Goal: Task Accomplishment & Management: Manage account settings

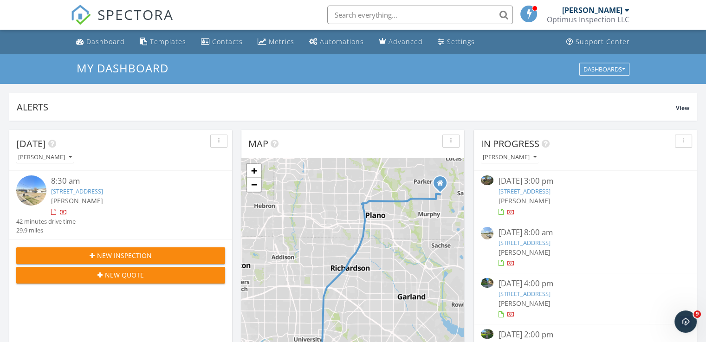
click at [180, 187] on div "7305 Flyers Wy, Dallas, TX 75235" at bounding box center [129, 191] width 157 height 9
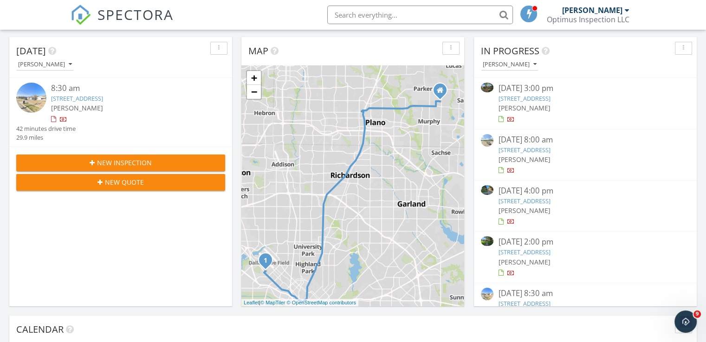
click at [547, 200] on link "[STREET_ADDRESS]" at bounding box center [524, 201] width 52 height 8
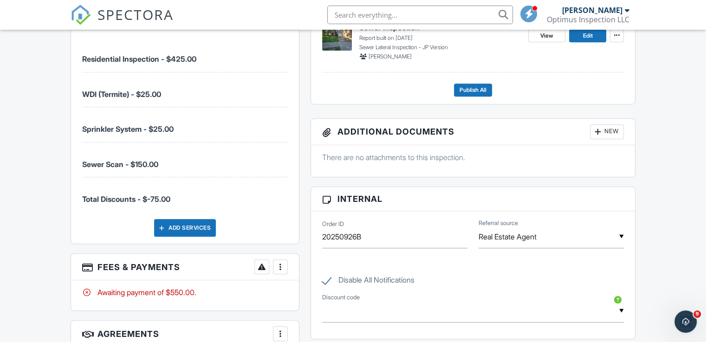
scroll to position [543, 0]
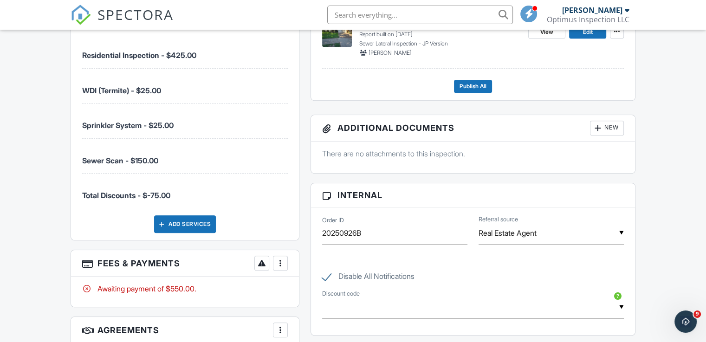
click at [280, 259] on div at bounding box center [280, 263] width 9 height 9
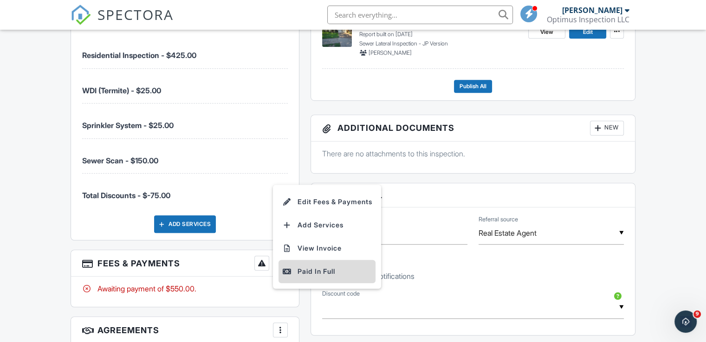
click at [319, 266] on div "Paid In Full" at bounding box center [327, 271] width 90 height 11
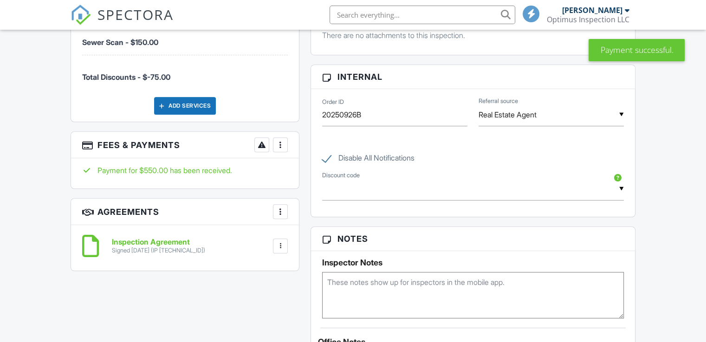
click at [280, 140] on div at bounding box center [280, 144] width 9 height 9
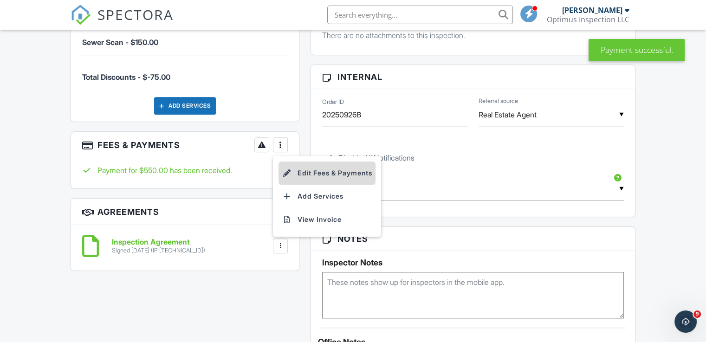
click at [330, 172] on li "Edit Fees & Payments" at bounding box center [327, 173] width 97 height 23
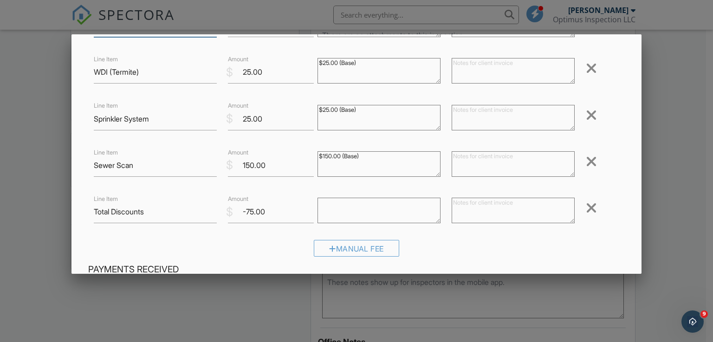
scroll to position [186, 0]
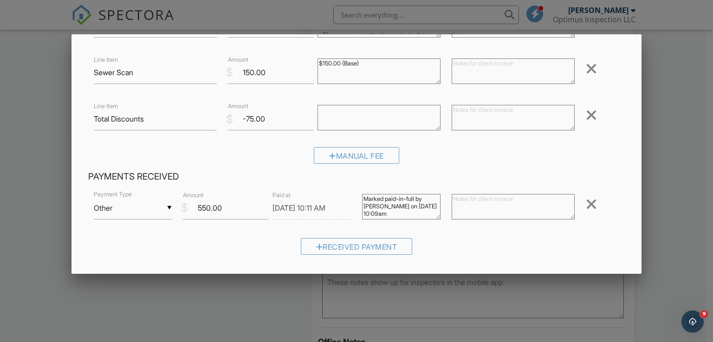
click at [293, 207] on input "09/28/2025 10:11 AM" at bounding box center [312, 208] width 78 height 23
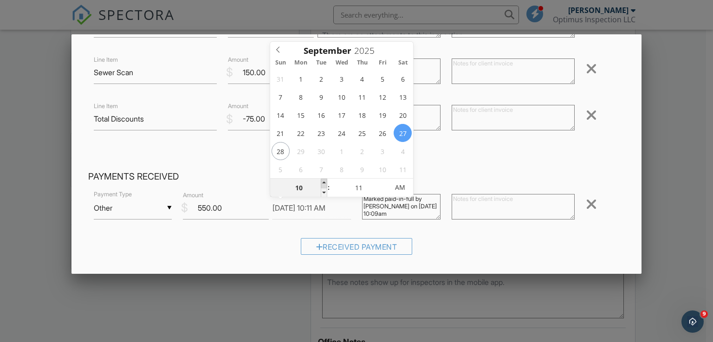
type input "09/27/2025 11:11 AM"
type input "11"
click at [325, 183] on span at bounding box center [324, 183] width 7 height 9
type input "09/27/2025 12:11 PM"
type input "12"
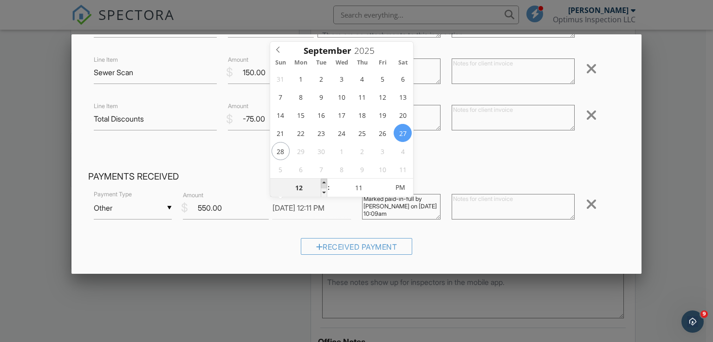
click at [325, 183] on span at bounding box center [324, 183] width 7 height 9
type input "09/27/2025 1:11 PM"
type input "01"
click at [325, 183] on span at bounding box center [324, 183] width 7 height 9
click at [353, 185] on input "11" at bounding box center [358, 188] width 57 height 19
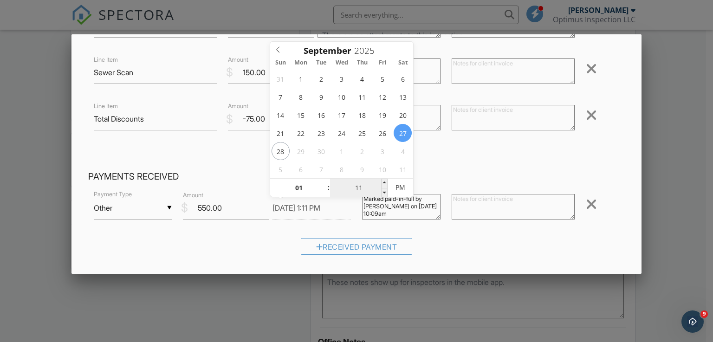
type input "09/27/2025 1:02 PM"
type input "02"
type input "[DATE] 1:25 PM"
type input "25"
click at [256, 232] on div "▼ Other Cash Check On-Site Card Other Cash Check On-Site Card Other Payment Typ…" at bounding box center [356, 225] width 537 height 72
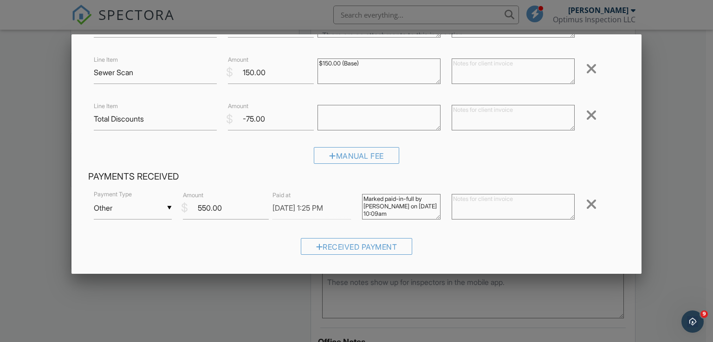
click at [480, 208] on textarea at bounding box center [513, 207] width 123 height 26
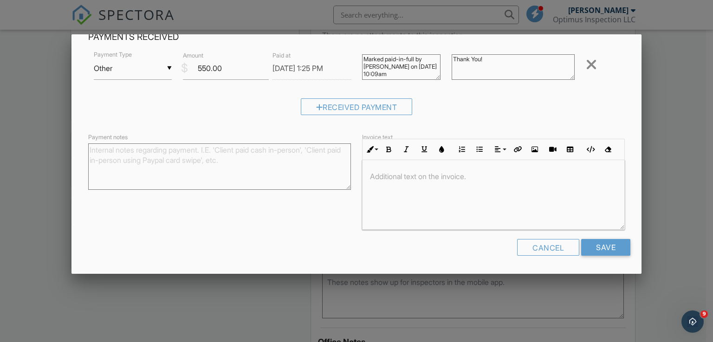
scroll to position [0, 0]
type textarea "Thank You!"
click at [596, 239] on input "Save" at bounding box center [605, 247] width 49 height 17
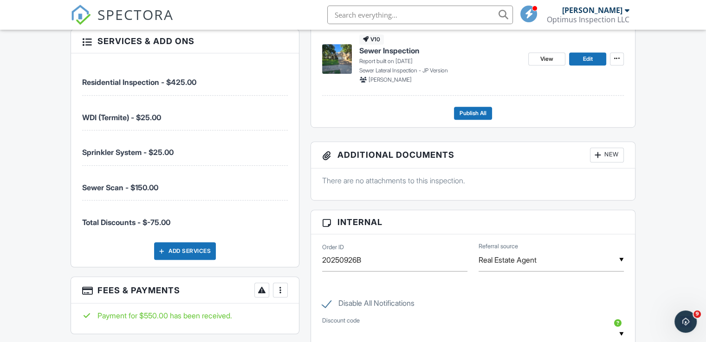
scroll to position [511, 0]
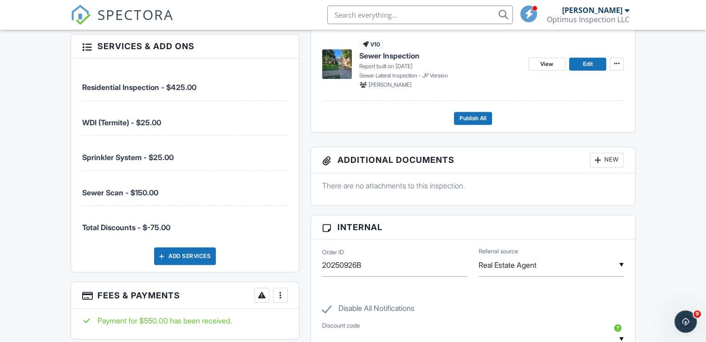
click at [284, 291] on div at bounding box center [280, 295] width 9 height 9
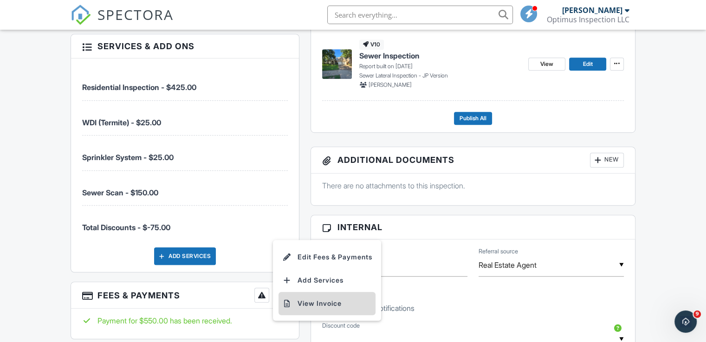
click at [331, 294] on li "View Invoice" at bounding box center [327, 303] width 97 height 23
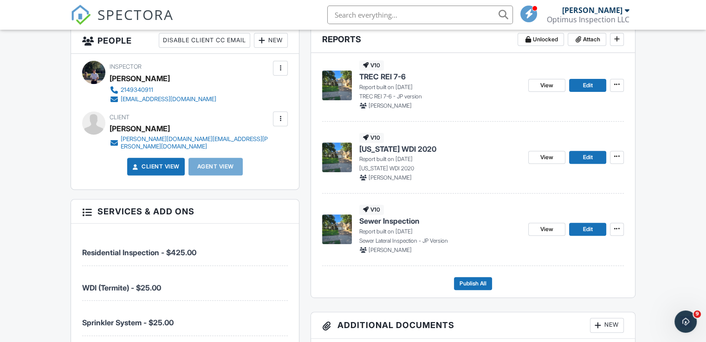
scroll to position [325, 0]
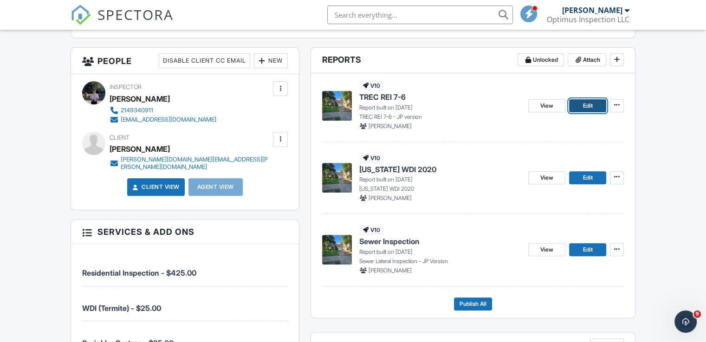
click at [584, 106] on span "Edit" at bounding box center [588, 105] width 10 height 9
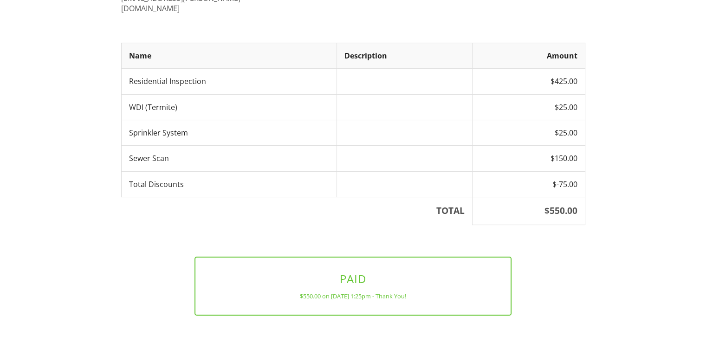
scroll to position [190, 0]
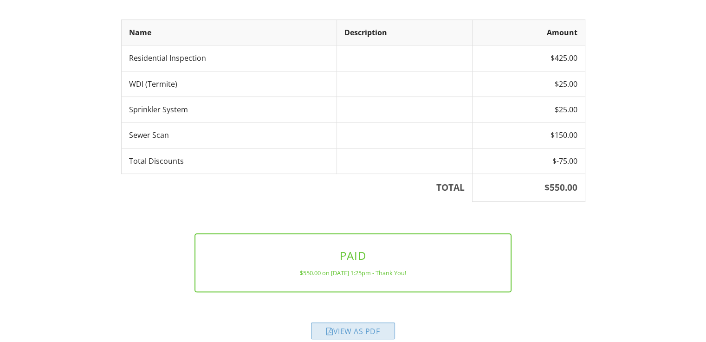
click at [371, 323] on div "View as PDF" at bounding box center [353, 331] width 84 height 17
